Goal: Transaction & Acquisition: Purchase product/service

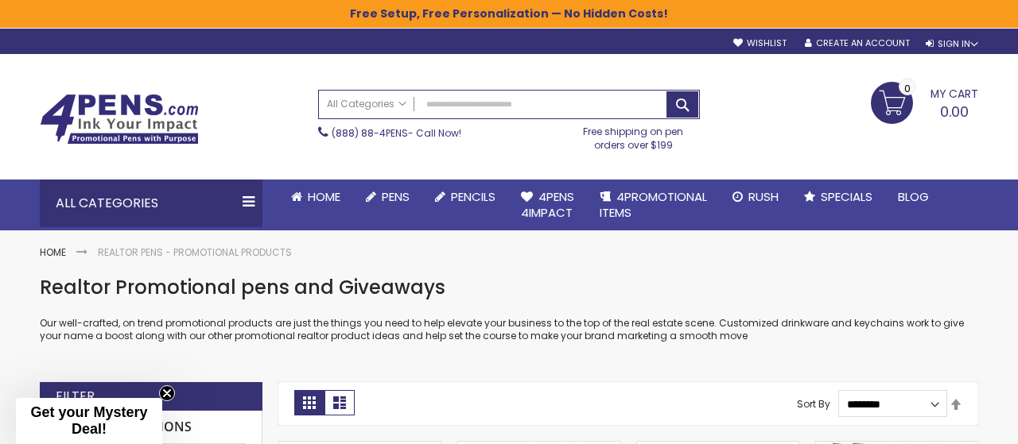
scroll to position [83, 0]
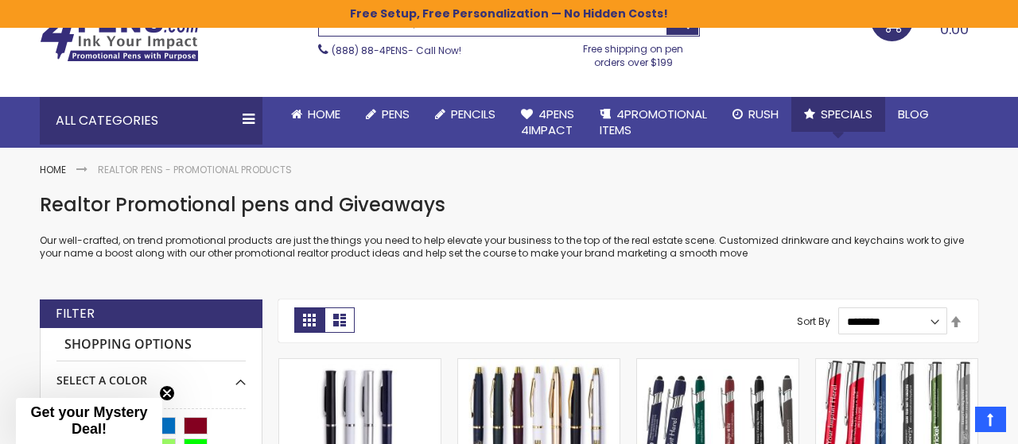
click at [840, 98] on link "Specials" at bounding box center [838, 114] width 94 height 35
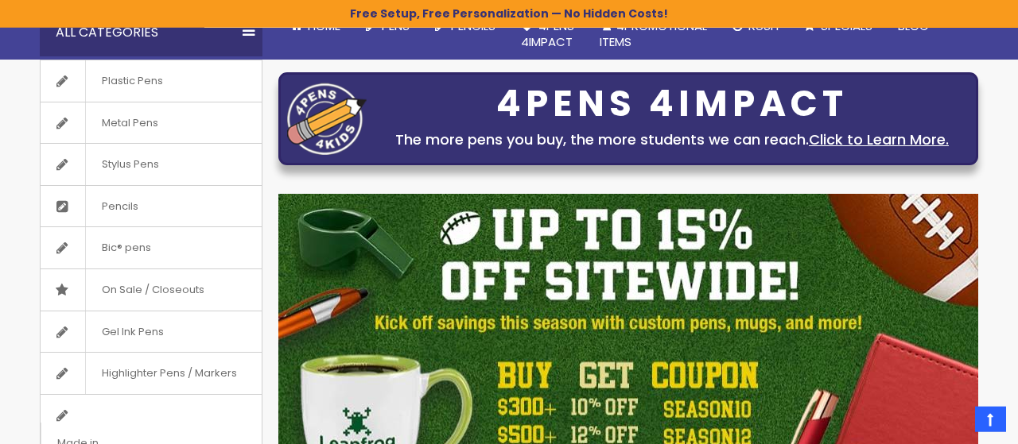
scroll to position [184, 0]
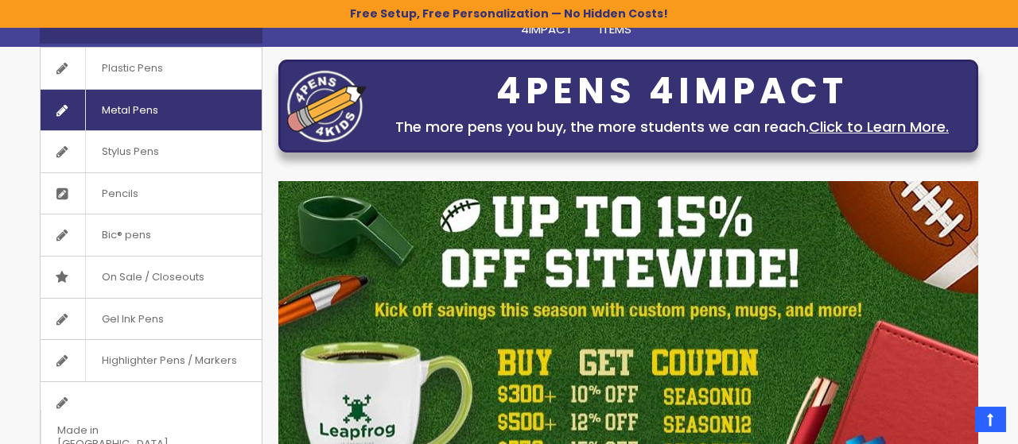
click at [138, 104] on span "Metal Pens" at bounding box center [129, 110] width 89 height 41
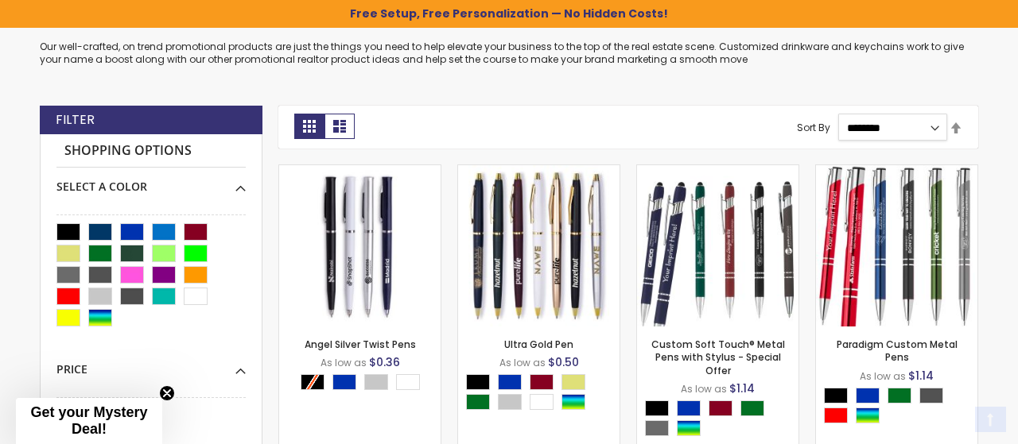
scroll to position [277, 0]
click at [721, 112] on div "**********" at bounding box center [628, 127] width 700 height 43
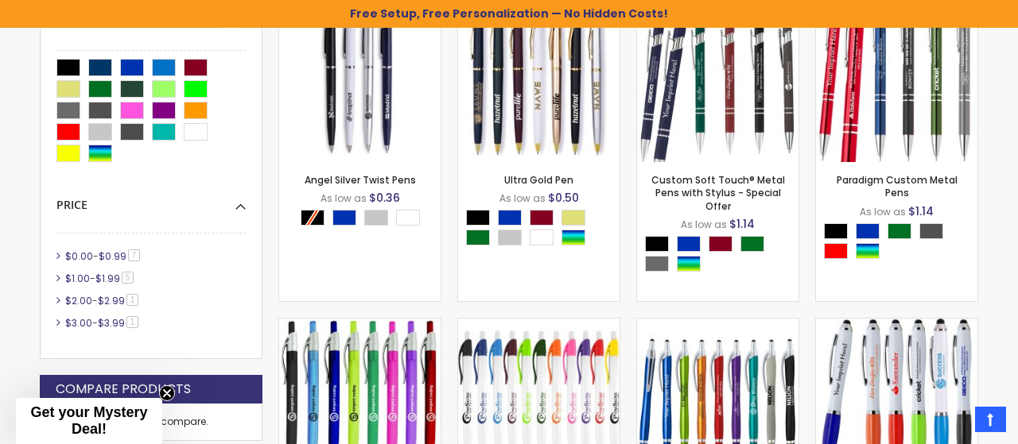
scroll to position [442, 0]
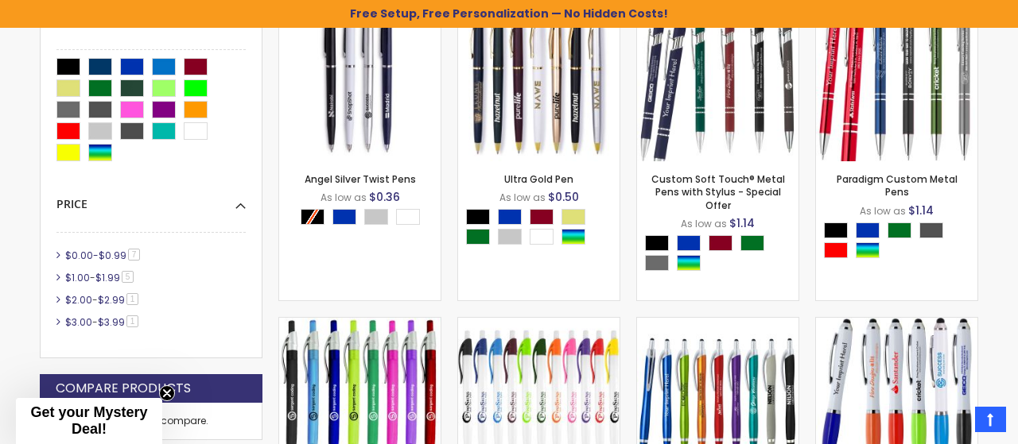
click at [99, 254] on link "$0.00 - $0.99 7 item" at bounding box center [103, 256] width 84 height 14
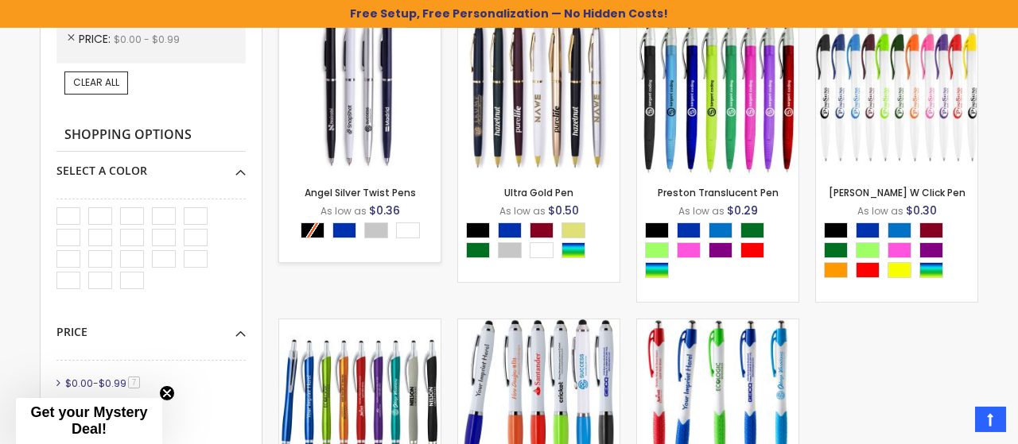
scroll to position [525, 0]
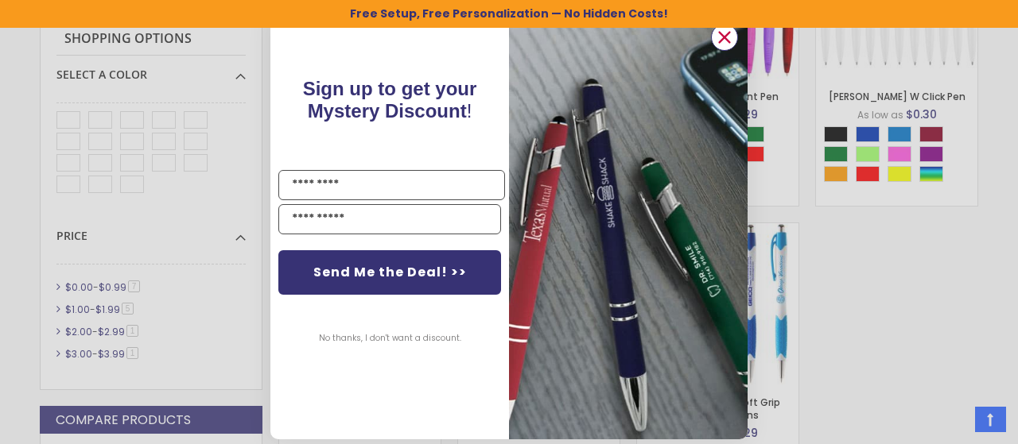
click at [715, 31] on circle "Close dialog" at bounding box center [724, 37] width 24 height 24
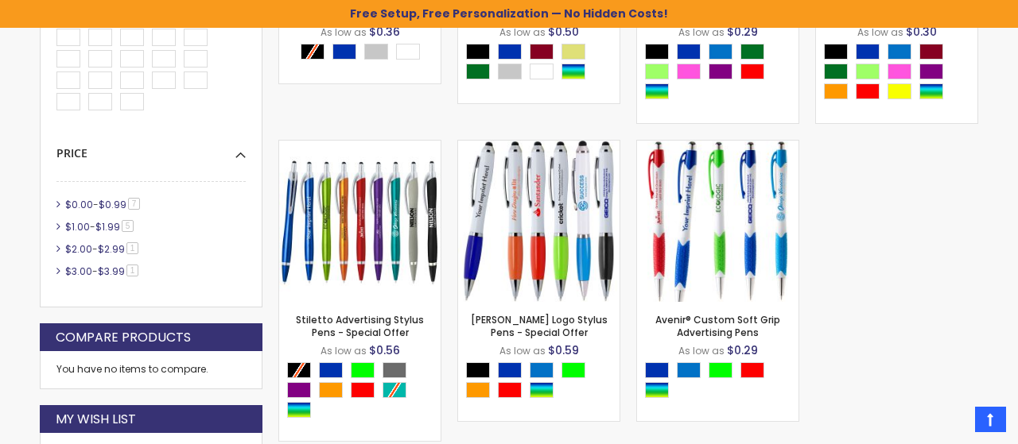
scroll to position [442, 0]
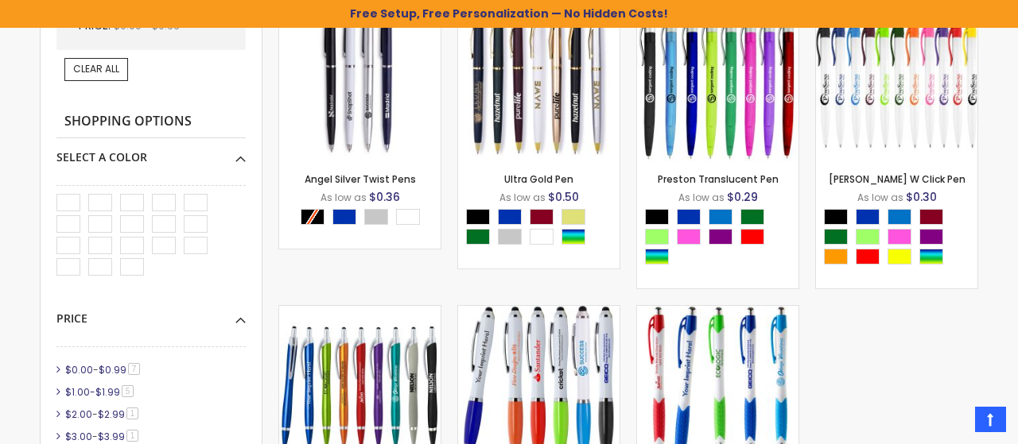
click at [71, 390] on span "$1.00" at bounding box center [77, 393] width 25 height 14
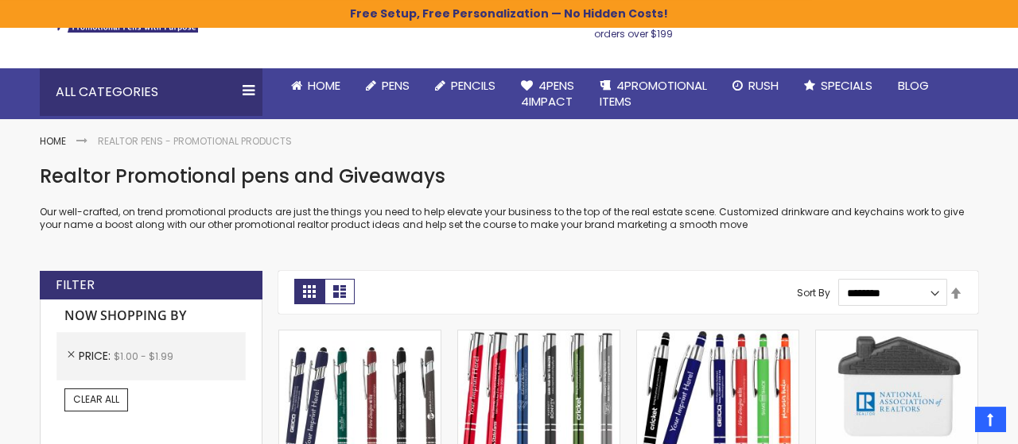
scroll to position [29, 0]
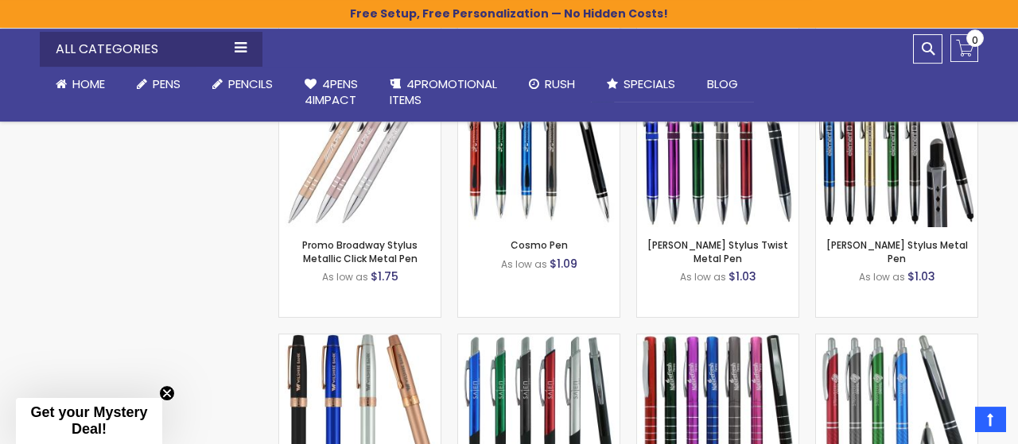
scroll to position [1351, 0]
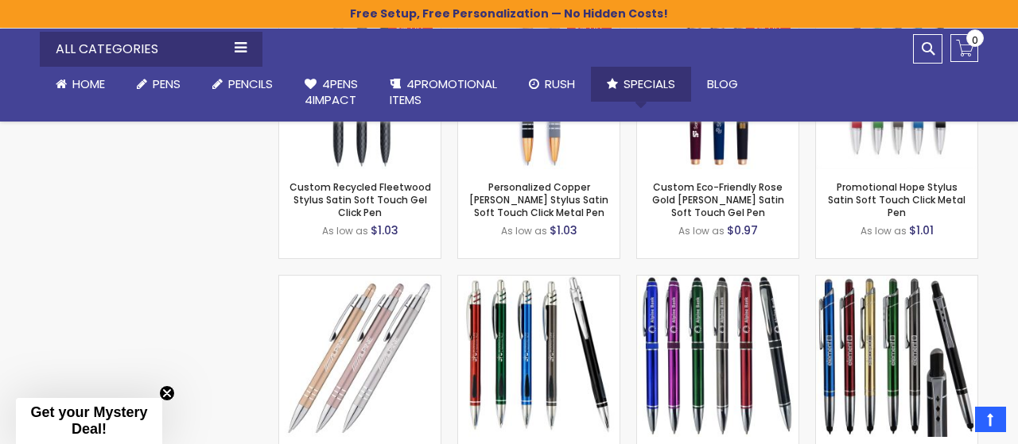
click at [640, 72] on link "Specials" at bounding box center [641, 84] width 100 height 35
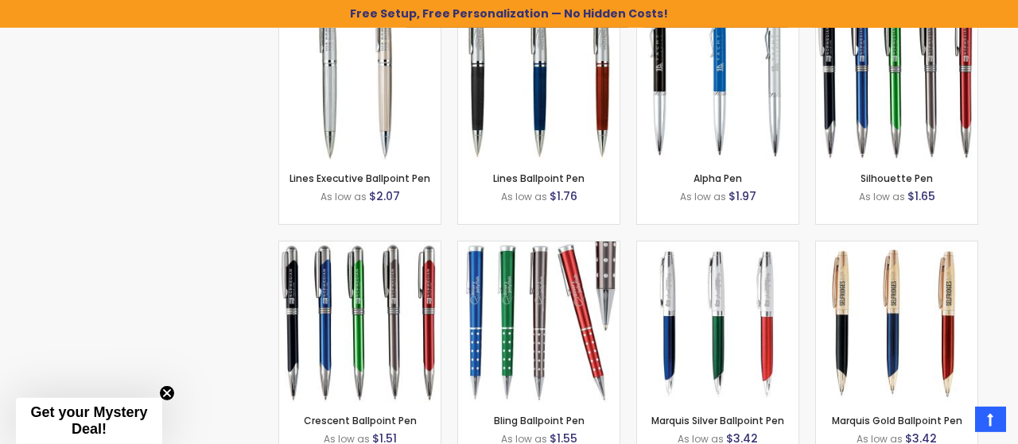
scroll to position [2480, 0]
